Goal: Transaction & Acquisition: Purchase product/service

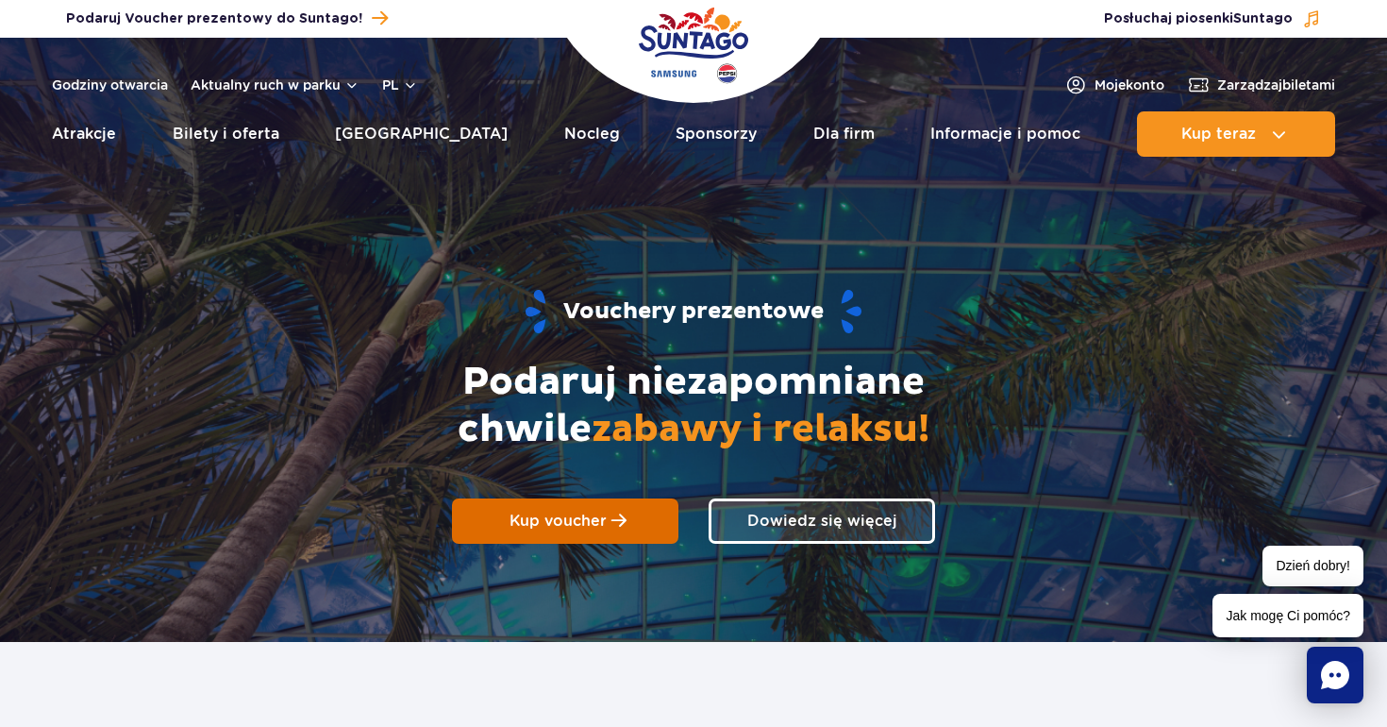
click at [583, 516] on span "Kup voucher" at bounding box center [558, 520] width 97 height 18
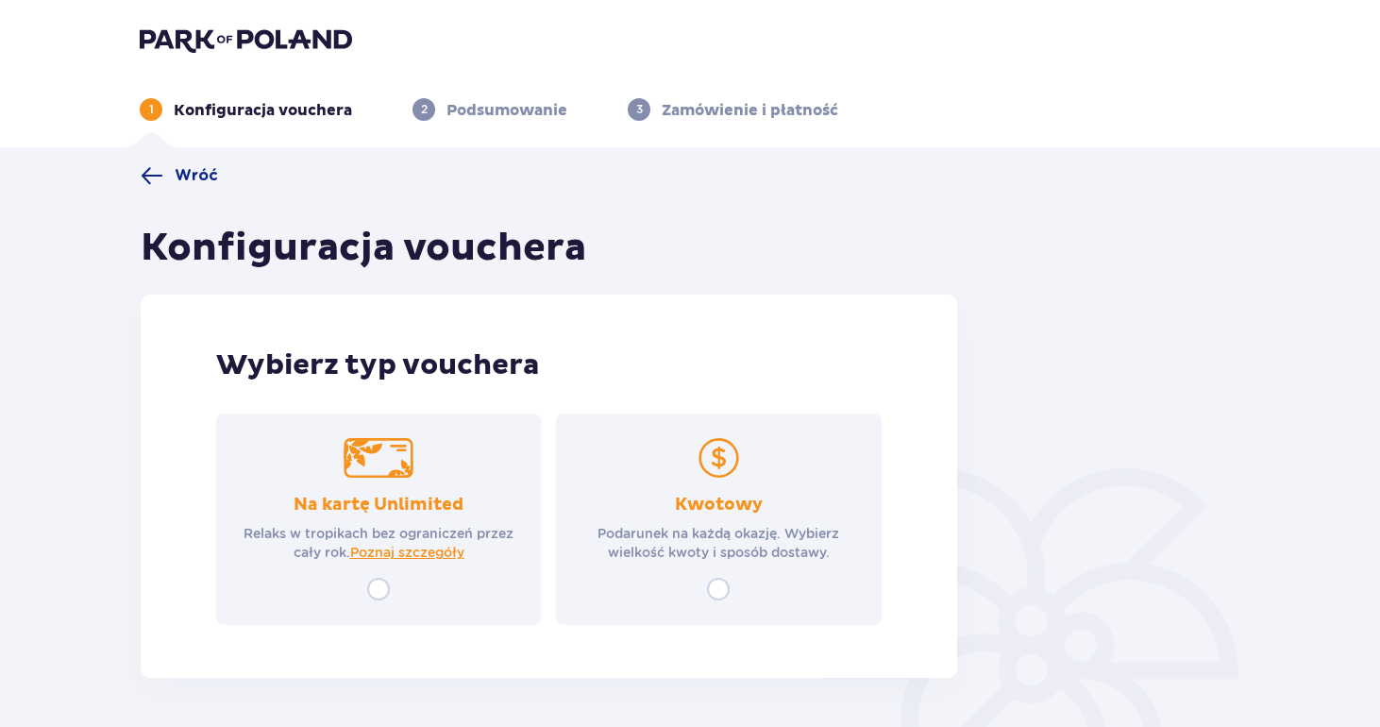
click at [722, 588] on input "radio" at bounding box center [718, 589] width 23 height 23
radio input "true"
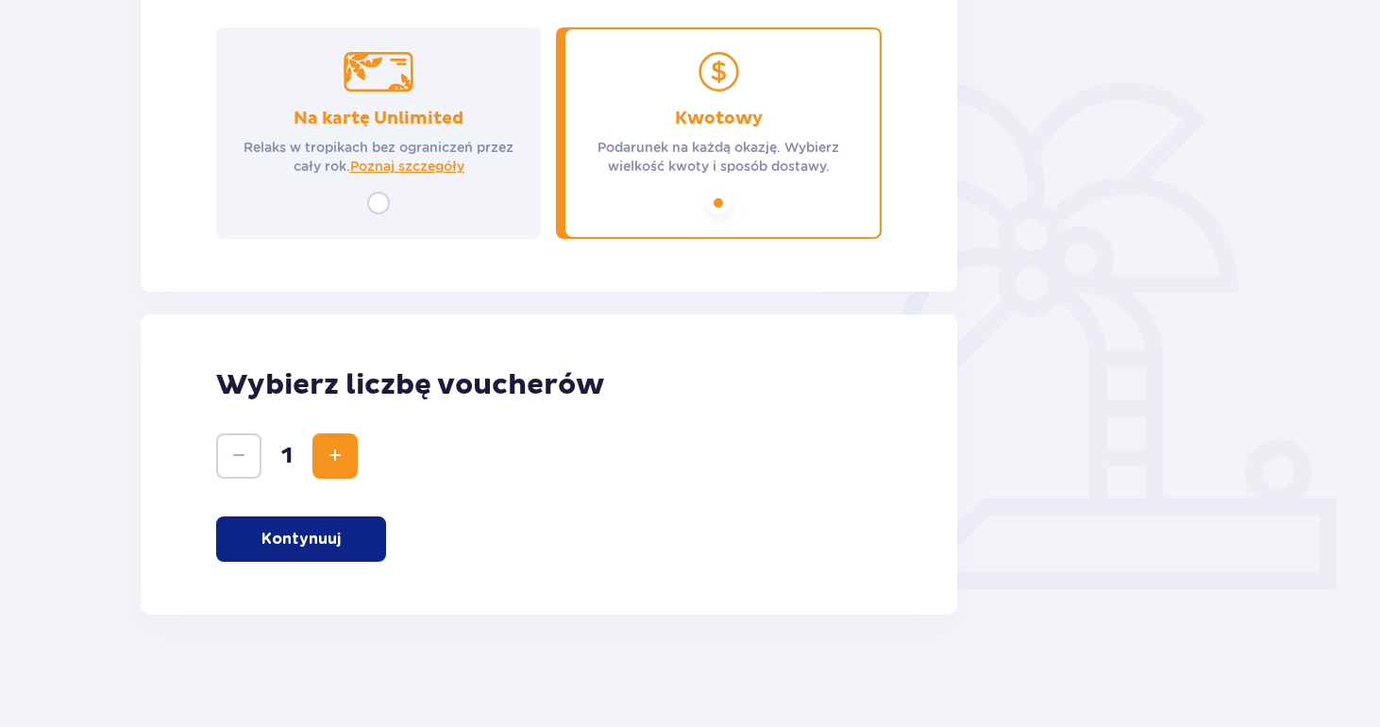
scroll to position [387, 0]
click at [305, 559] on button "Kontynuuj" at bounding box center [301, 537] width 170 height 45
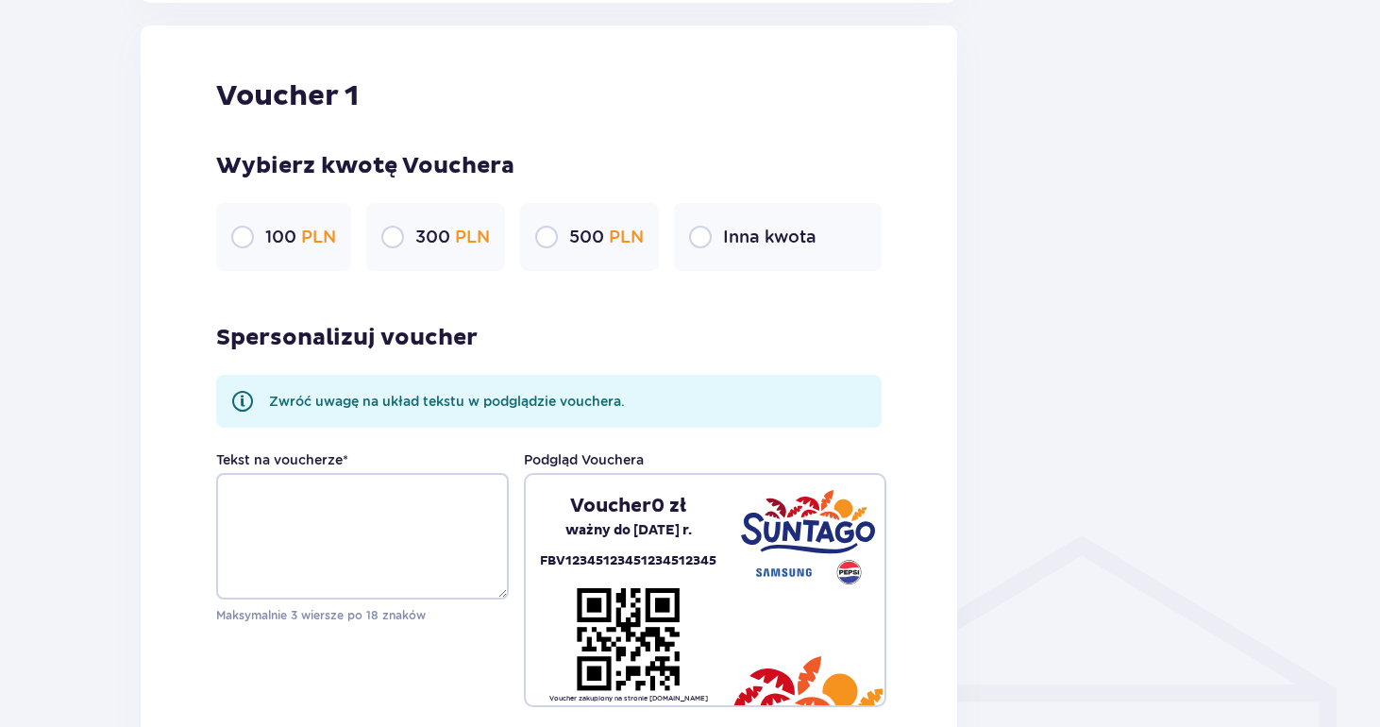
scroll to position [1000, 0]
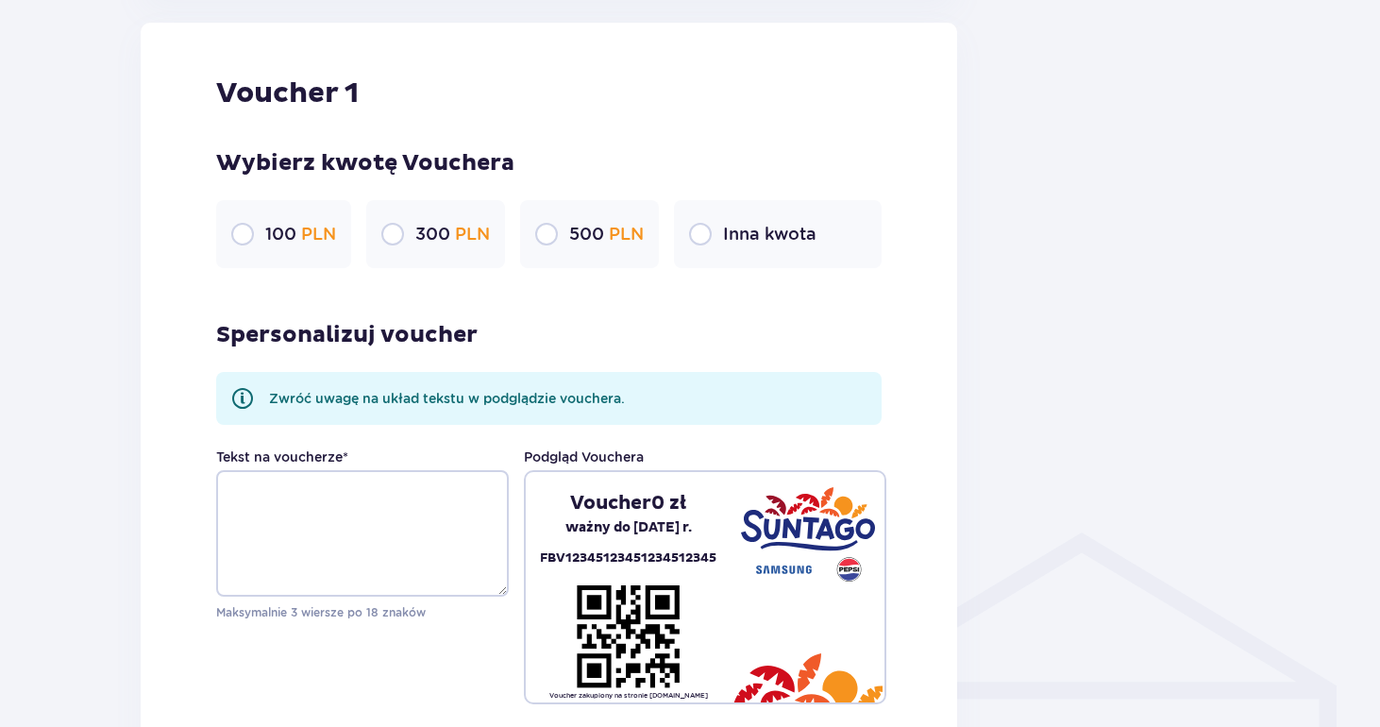
click at [395, 233] on input "radio" at bounding box center [392, 234] width 23 height 23
radio input "true"
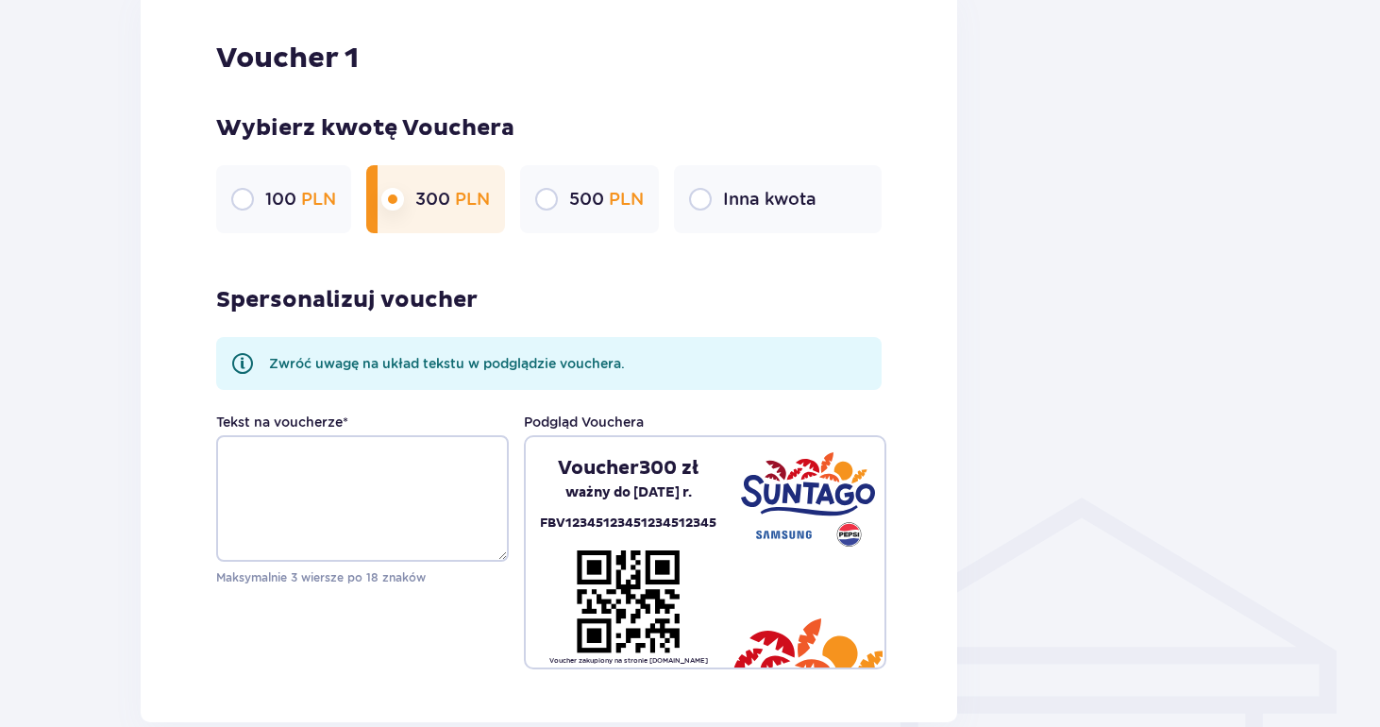
scroll to position [1040, 0]
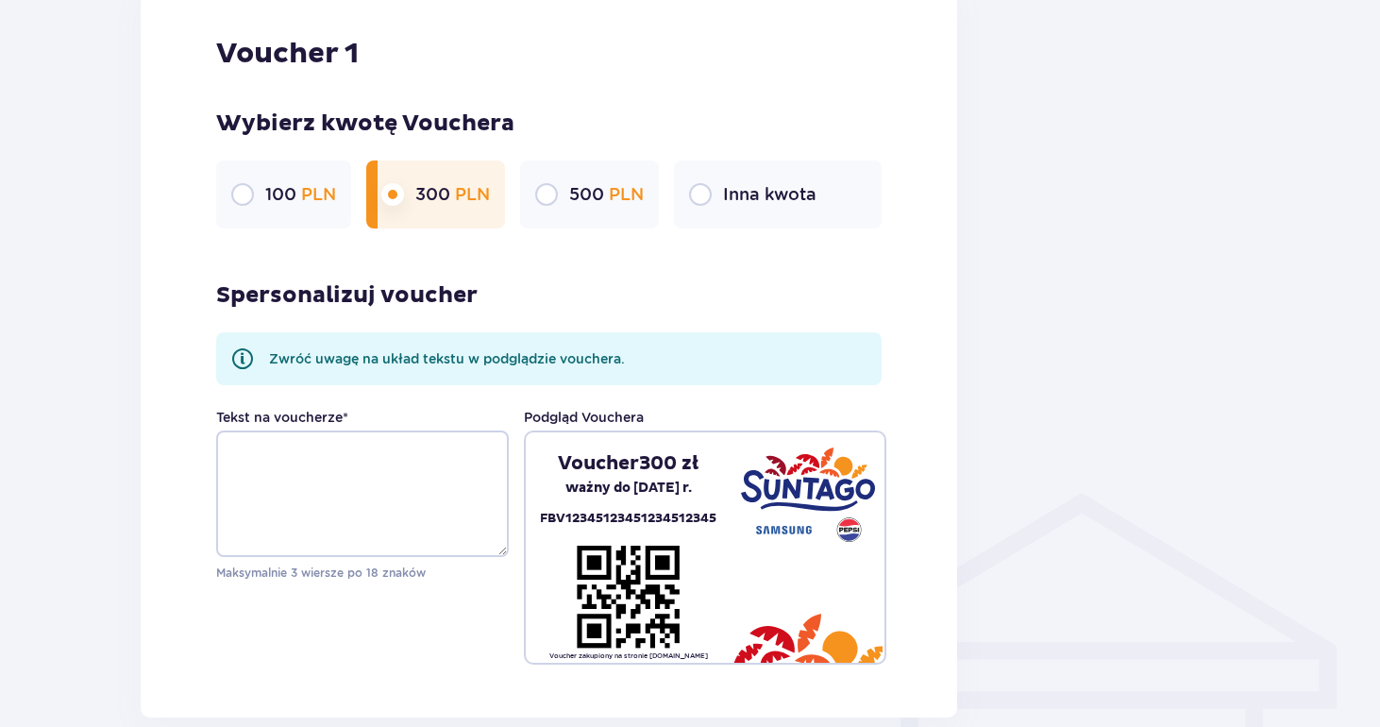
click at [395, 233] on div "Voucher 1 Wybierz kwotę Vouchera 100 PLN 300 PLN 500 PLN Inna kwota Spersonaliz…" at bounding box center [549, 350] width 816 height 734
